Goal: Information Seeking & Learning: Find specific fact

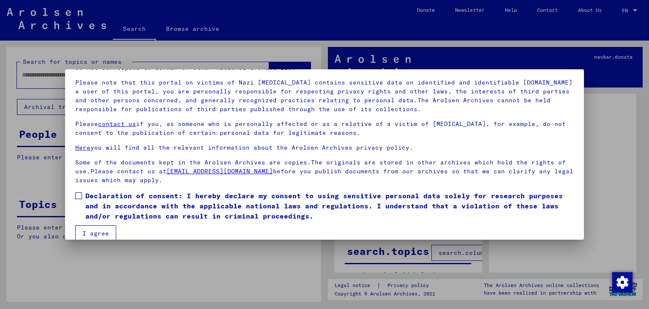
scroll to position [65, 0]
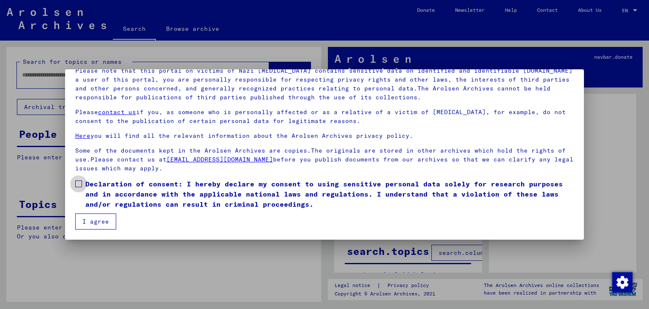
click at [76, 185] on span at bounding box center [78, 183] width 7 height 7
click at [99, 219] on button "I agree" at bounding box center [95, 221] width 41 height 16
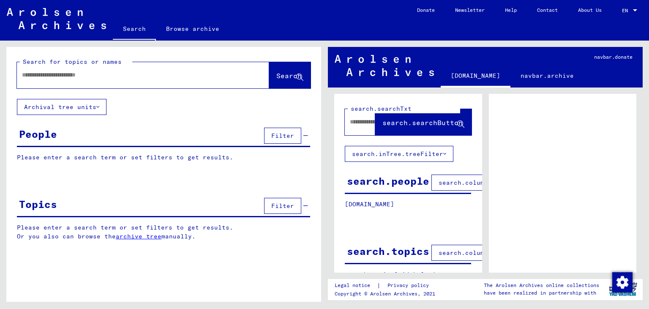
click at [280, 134] on span "Filter" at bounding box center [282, 136] width 23 height 8
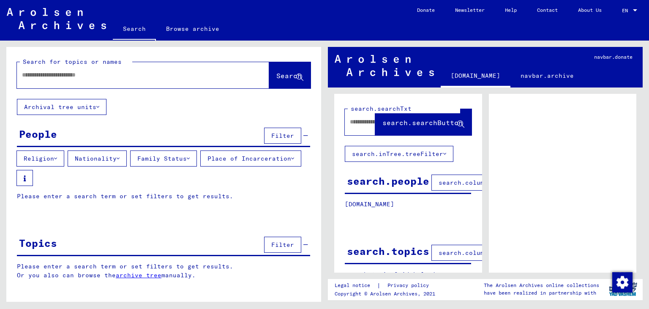
click at [90, 127] on div "People Filter" at bounding box center [163, 136] width 293 height 22
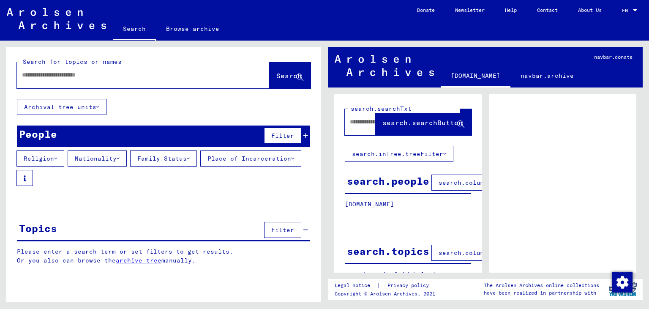
click at [443, 185] on span "search.columnFilter.filter" at bounding box center [487, 183] width 98 height 8
click at [451, 179] on span "search.columnFilter.filter" at bounding box center [487, 183] width 98 height 8
click at [377, 179] on div "search.people" at bounding box center [388, 180] width 82 height 15
click at [57, 159] on icon at bounding box center [55, 158] width 3 height 6
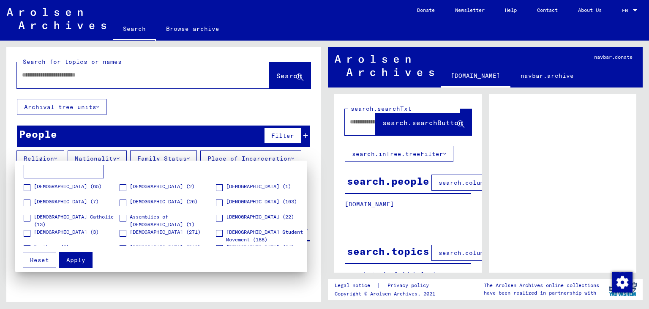
click at [57, 159] on div at bounding box center [324, 154] width 649 height 309
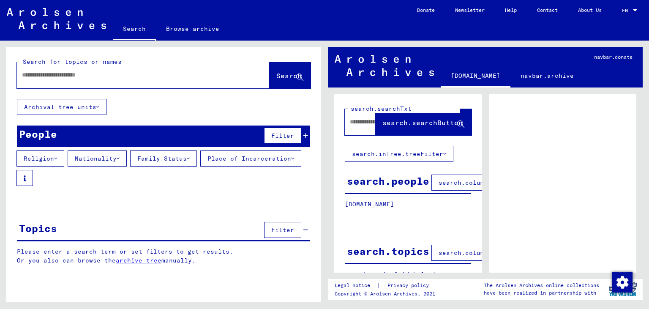
click at [120, 158] on icon at bounding box center [118, 158] width 3 height 6
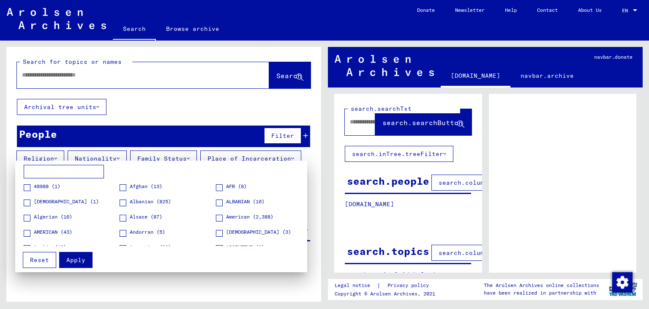
drag, startPoint x: 307, startPoint y: 195, endPoint x: 307, endPoint y: 207, distance: 12.3
click at [307, 207] on div at bounding box center [324, 154] width 649 height 309
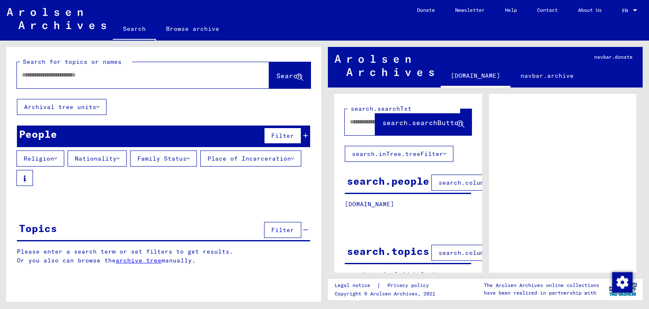
click at [120, 156] on icon at bounding box center [118, 158] width 3 height 6
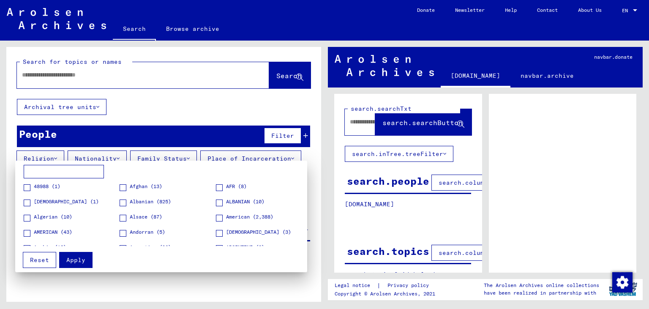
click at [177, 139] on div at bounding box center [324, 154] width 649 height 309
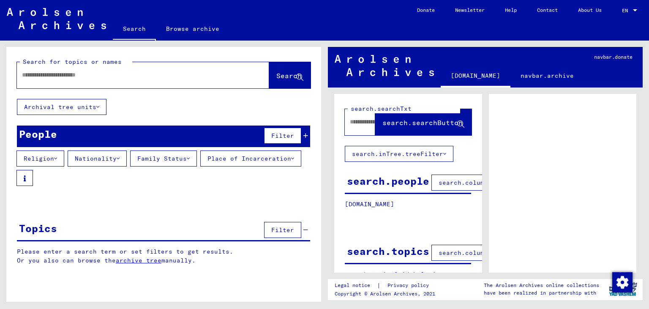
click at [82, 71] on input "text" at bounding box center [135, 75] width 227 height 9
type input "********"
click at [276, 73] on span "Search" at bounding box center [288, 75] width 25 height 8
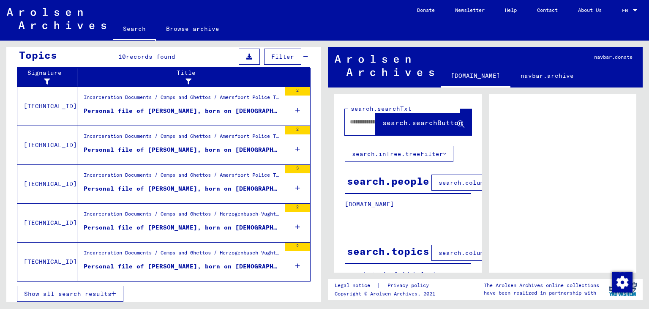
scroll to position [172, 0]
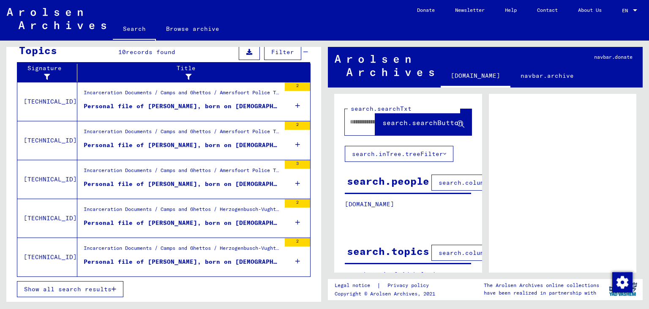
click at [92, 288] on span "Show all search results" at bounding box center [67, 289] width 87 height 8
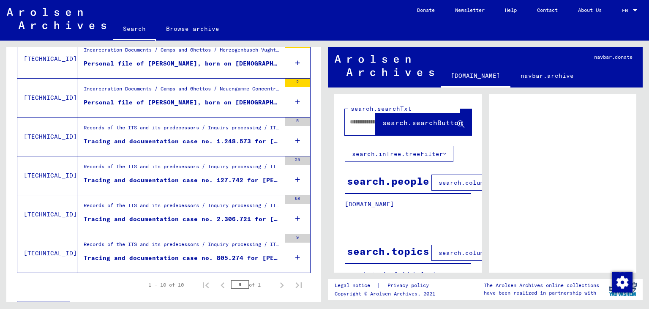
scroll to position [370, 0]
click at [231, 143] on div "Tracing and documentation case no. 1.248.573 for [PERSON_NAME] born [DEMOGRAPHI…" at bounding box center [182, 140] width 197 height 9
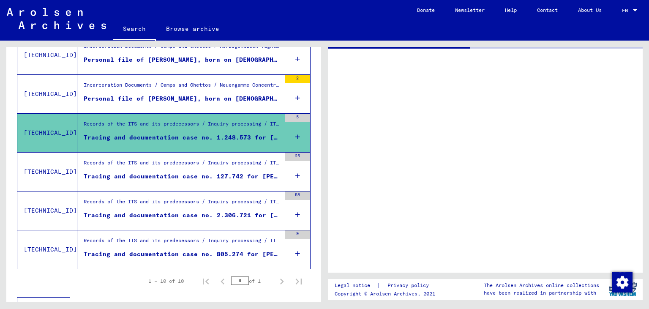
scroll to position [367, 0]
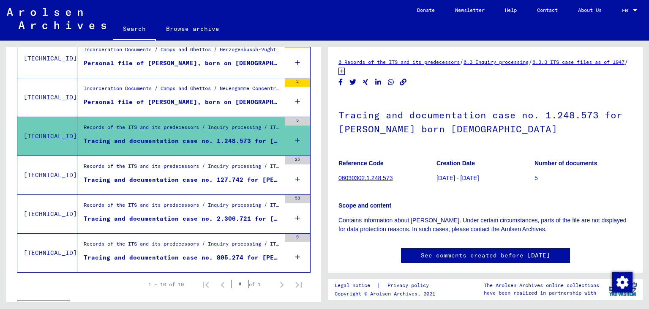
click at [233, 182] on div "Tracing and documentation case no. 127.742 for [PERSON_NAME] born [DEMOGRAPHIC_…" at bounding box center [182, 179] width 197 height 9
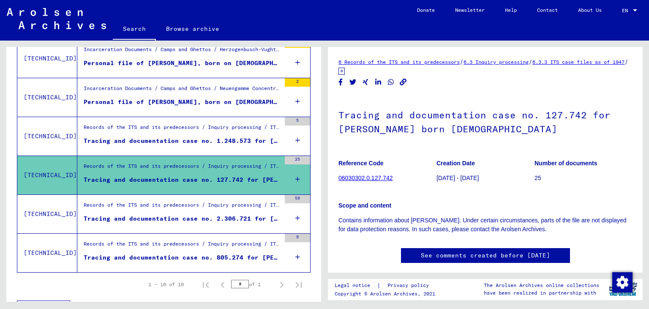
click at [376, 179] on link "06030302.0.127.742" at bounding box center [365, 177] width 54 height 7
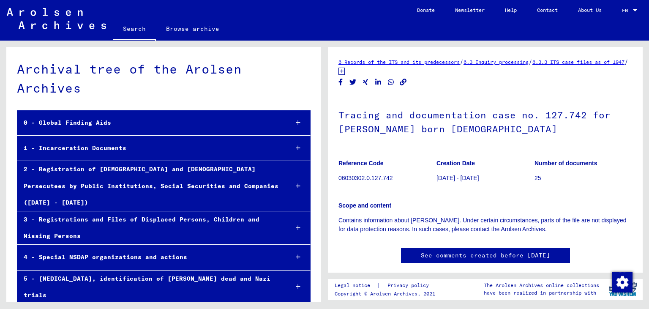
click at [296, 148] on icon at bounding box center [298, 148] width 5 height 6
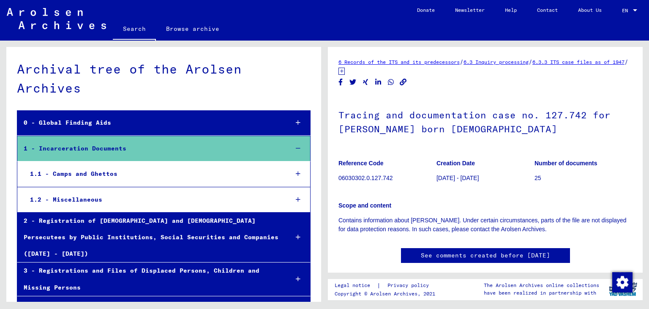
click at [296, 148] on icon at bounding box center [298, 148] width 5 height 6
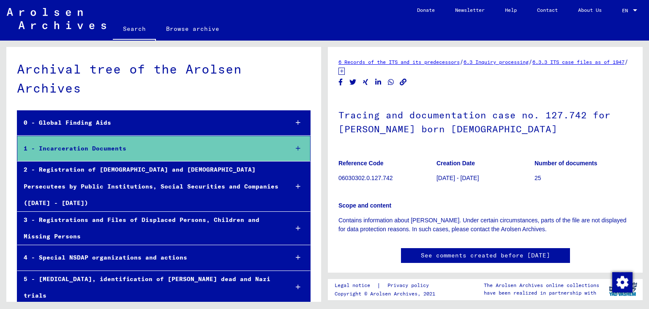
click at [296, 183] on icon at bounding box center [298, 186] width 5 height 6
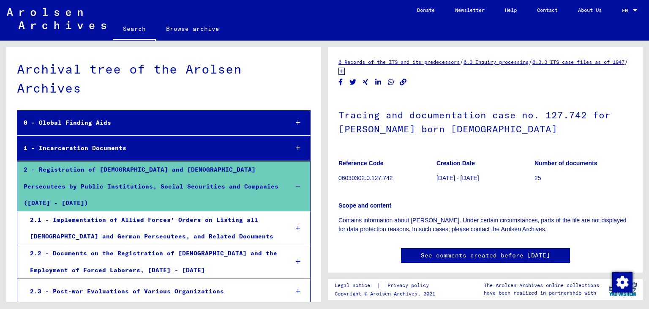
click at [296, 183] on icon at bounding box center [298, 186] width 5 height 6
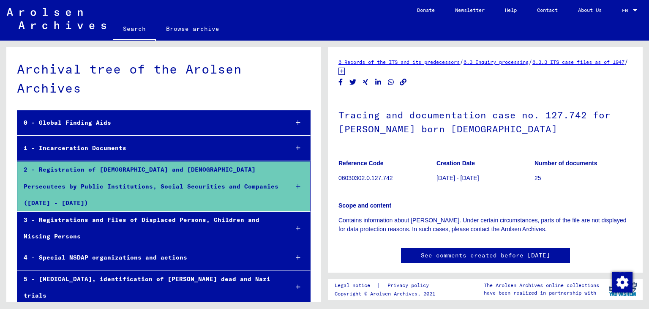
scroll to position [245, 0]
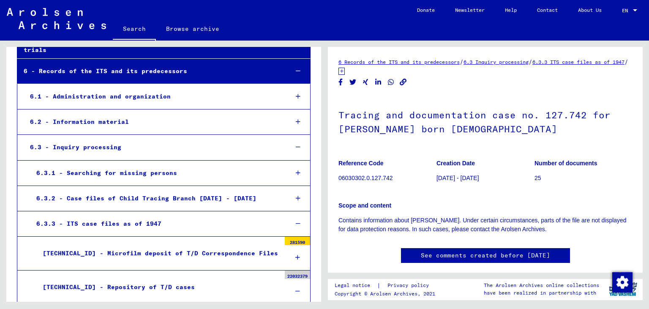
click at [172, 245] on div "[TECHNICAL_ID] - Microfilm deposit of T/D Correspondence Files" at bounding box center [158, 253] width 244 height 16
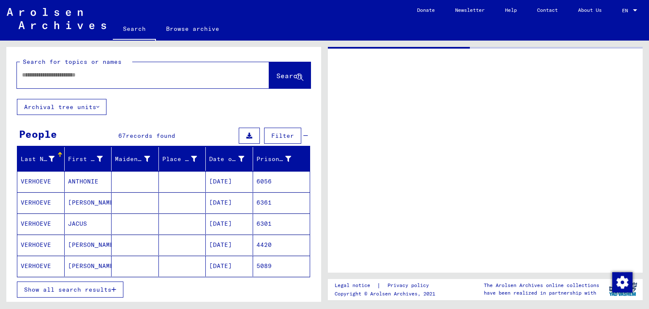
type input "*******"
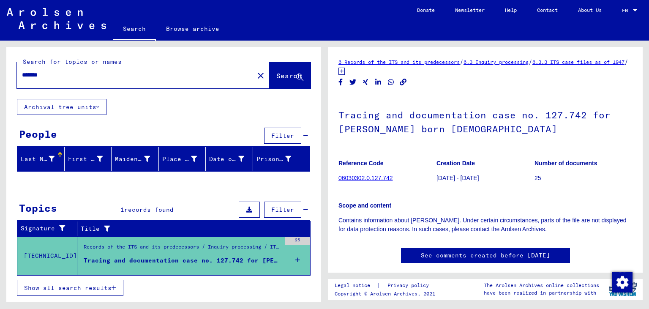
click at [210, 259] on div "Tracing and documentation case no. 127.742 for [PERSON_NAME] born [DEMOGRAPHIC_…" at bounding box center [182, 260] width 197 height 9
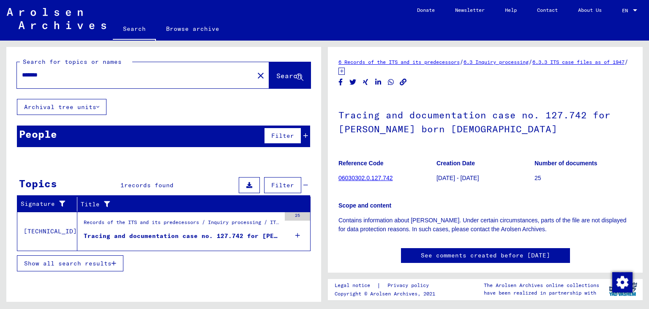
click at [210, 234] on div "Tracing and documentation case no. 127.742 for [PERSON_NAME] born [DEMOGRAPHIC_…" at bounding box center [182, 235] width 197 height 9
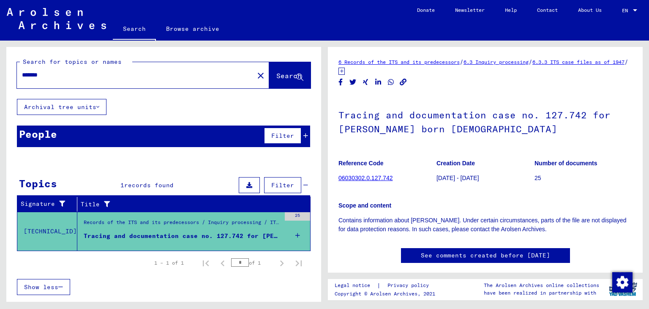
click at [299, 234] on icon at bounding box center [297, 235] width 5 height 30
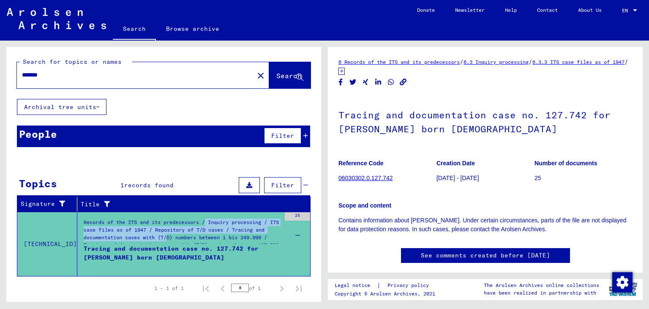
drag, startPoint x: 207, startPoint y: 233, endPoint x: 208, endPoint y: 220, distance: 13.2
click at [208, 220] on div "Records of the ITS and its predecessors / Inquiry processing / ITS case files a…" at bounding box center [182, 233] width 197 height 30
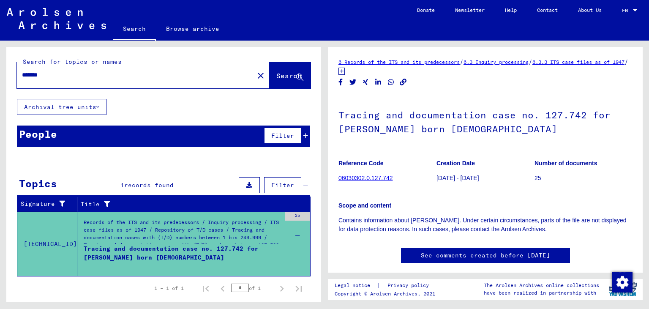
click at [275, 237] on td "Records of the ITS and its predecessors / Inquiry processing / ITS case files a…" at bounding box center [193, 244] width 233 height 64
click at [295, 234] on icon at bounding box center [297, 235] width 5 height 30
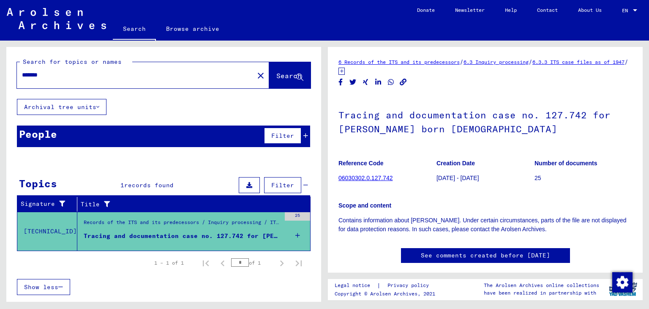
click at [296, 234] on icon at bounding box center [297, 235] width 5 height 30
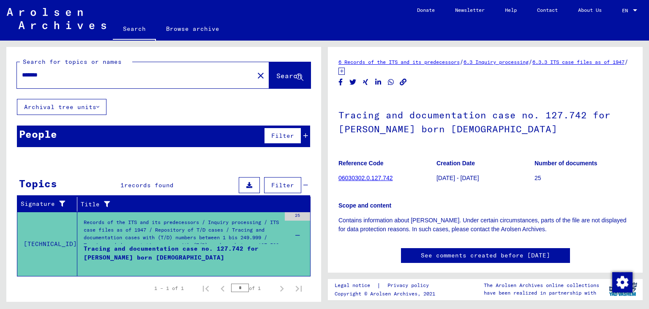
click at [386, 177] on link "06030302.0.127.742" at bounding box center [365, 177] width 54 height 7
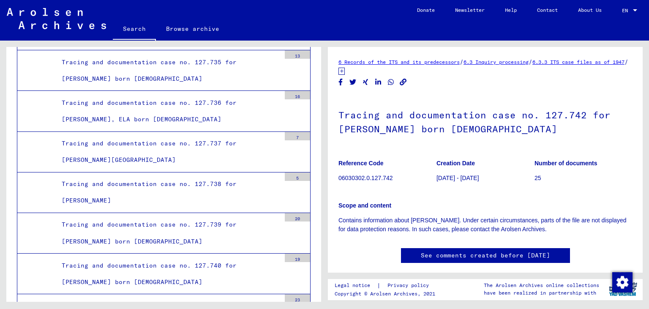
scroll to position [18781, 0]
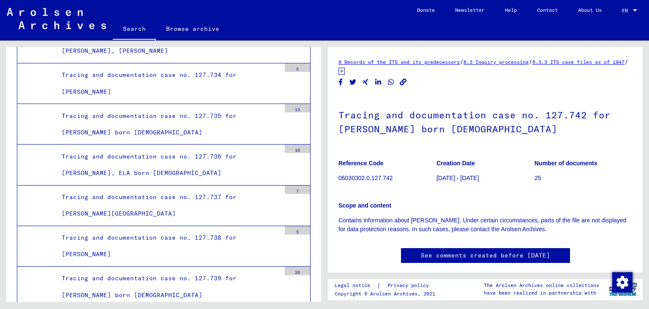
click at [596, 63] on link "6.3.3 ITS case files as of 1947" at bounding box center [578, 62] width 92 height 6
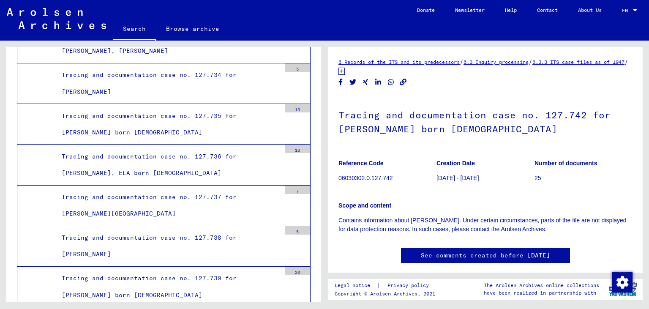
click at [138, 28] on link "Search" at bounding box center [134, 30] width 43 height 22
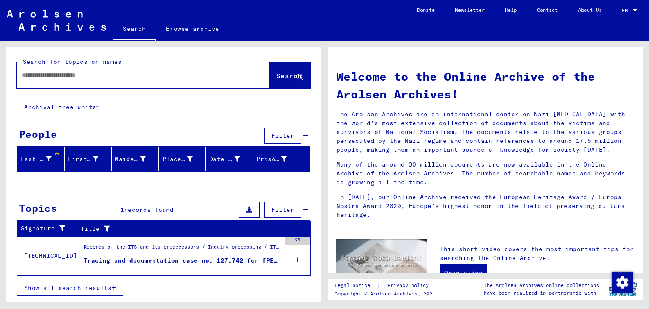
click at [89, 78] on input "text" at bounding box center [133, 75] width 222 height 9
type input "***"
click at [249, 204] on button at bounding box center [249, 209] width 21 height 16
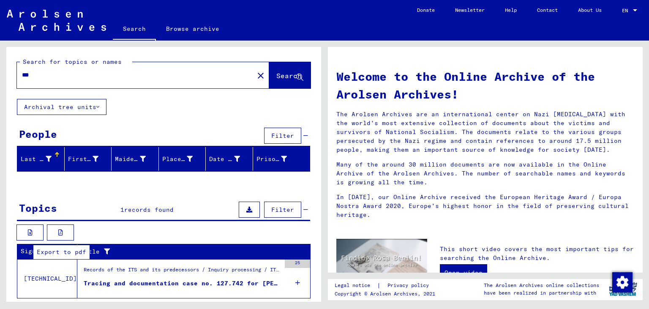
click at [62, 231] on icon at bounding box center [60, 232] width 5 height 6
click at [41, 281] on td "[TECHNICAL_ID]" at bounding box center [47, 278] width 60 height 39
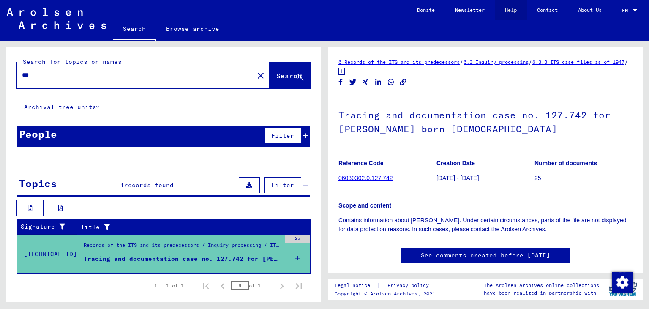
click at [508, 9] on link "Help" at bounding box center [511, 10] width 32 height 20
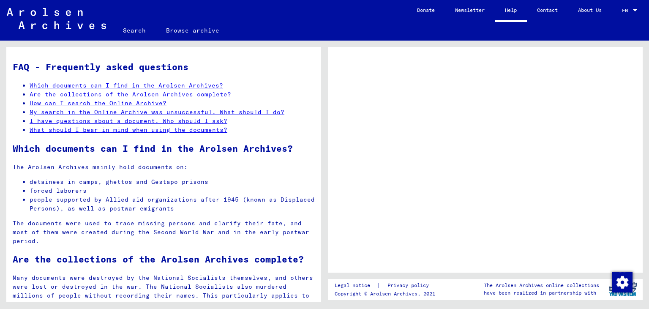
drag, startPoint x: 304, startPoint y: 73, endPoint x: 305, endPoint y: 80, distance: 6.8
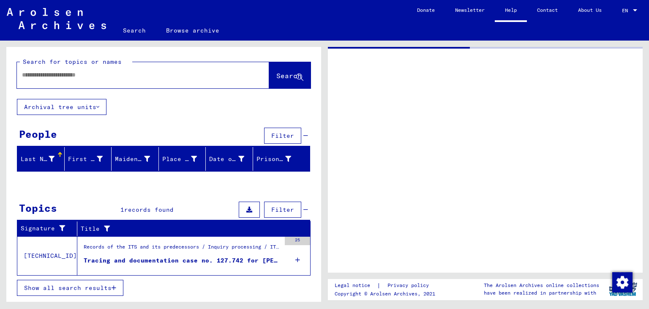
type input "*******"
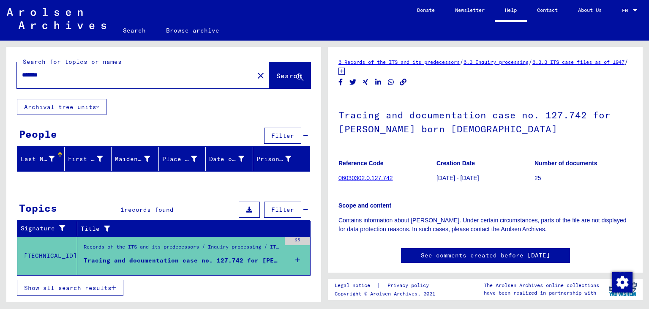
click at [297, 237] on div "25" at bounding box center [297, 241] width 25 height 8
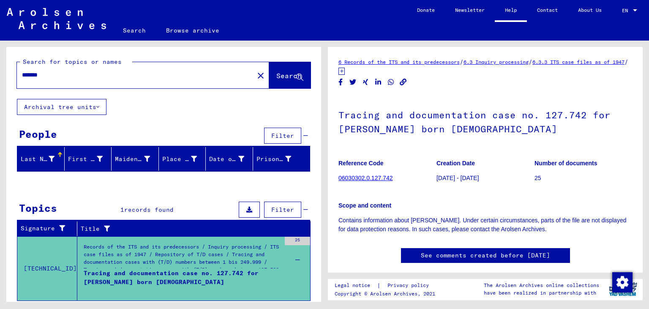
click at [345, 70] on icon at bounding box center [341, 71] width 6 height 7
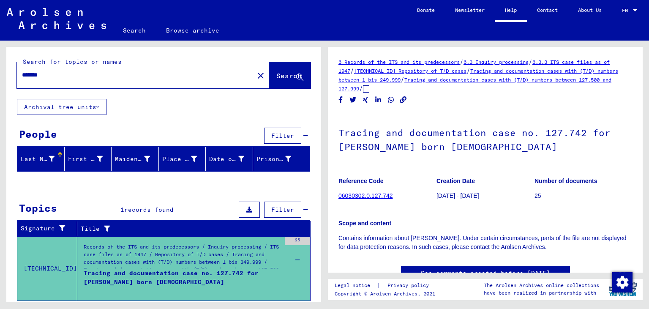
click at [285, 237] on div "25" at bounding box center [297, 241] width 25 height 8
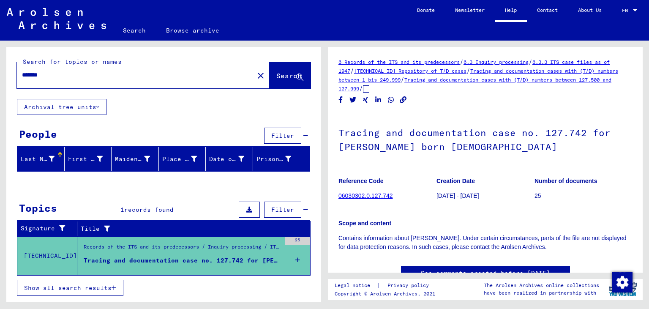
click at [115, 285] on icon "button" at bounding box center [114, 288] width 5 height 6
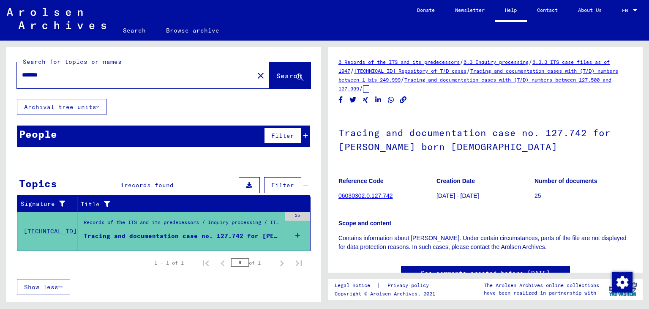
click at [148, 235] on div "Tracing and documentation case no. 127.742 for [PERSON_NAME] born [DEMOGRAPHIC_…" at bounding box center [182, 235] width 197 height 9
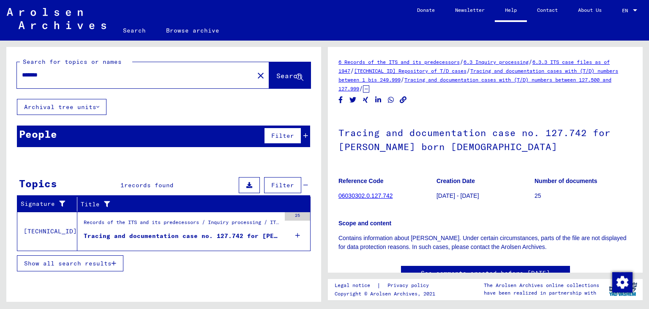
click at [41, 232] on td "[TECHNICAL_ID]" at bounding box center [47, 231] width 60 height 39
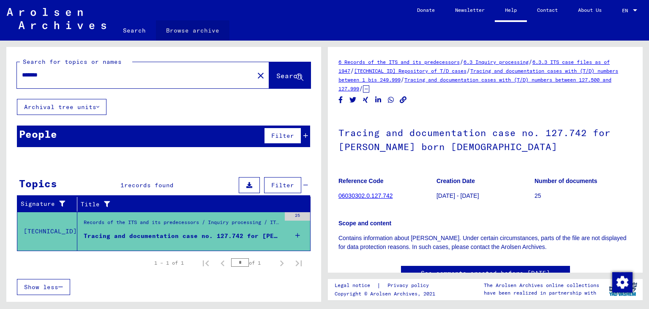
click at [204, 32] on link "Browse archive" at bounding box center [192, 30] width 73 height 20
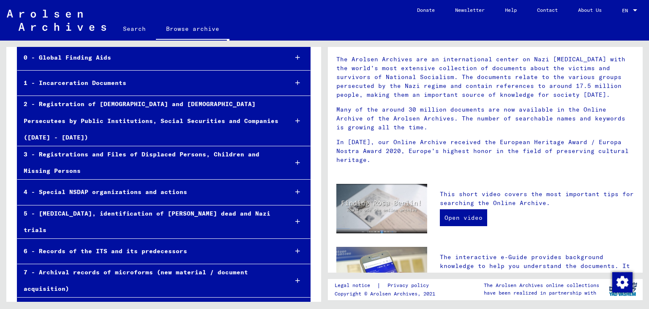
scroll to position [80, 0]
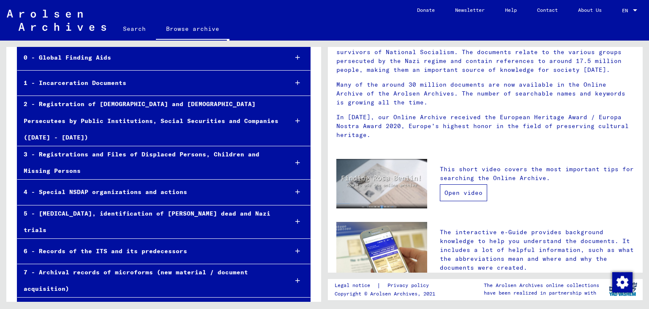
click at [468, 195] on link "Open video" at bounding box center [463, 192] width 47 height 17
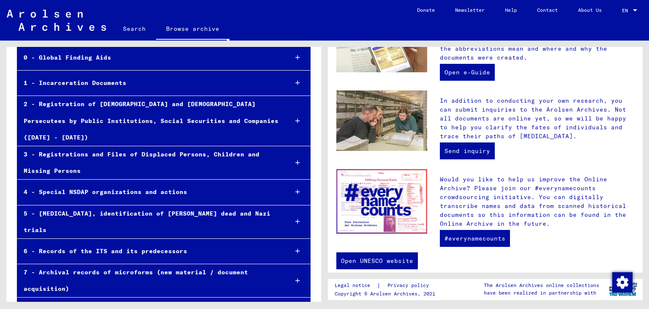
scroll to position [302, 0]
